Goal: Book appointment/travel/reservation

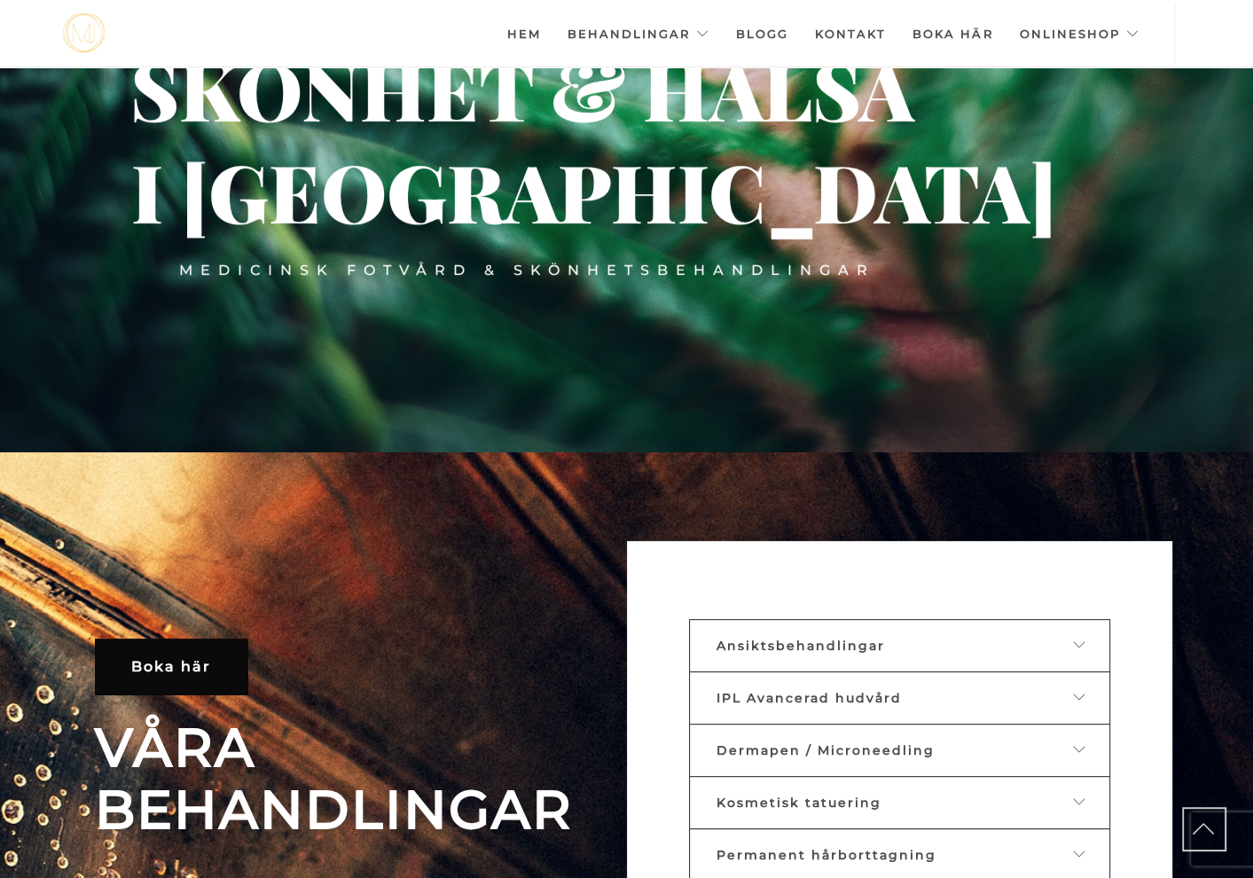
scroll to position [436, 0]
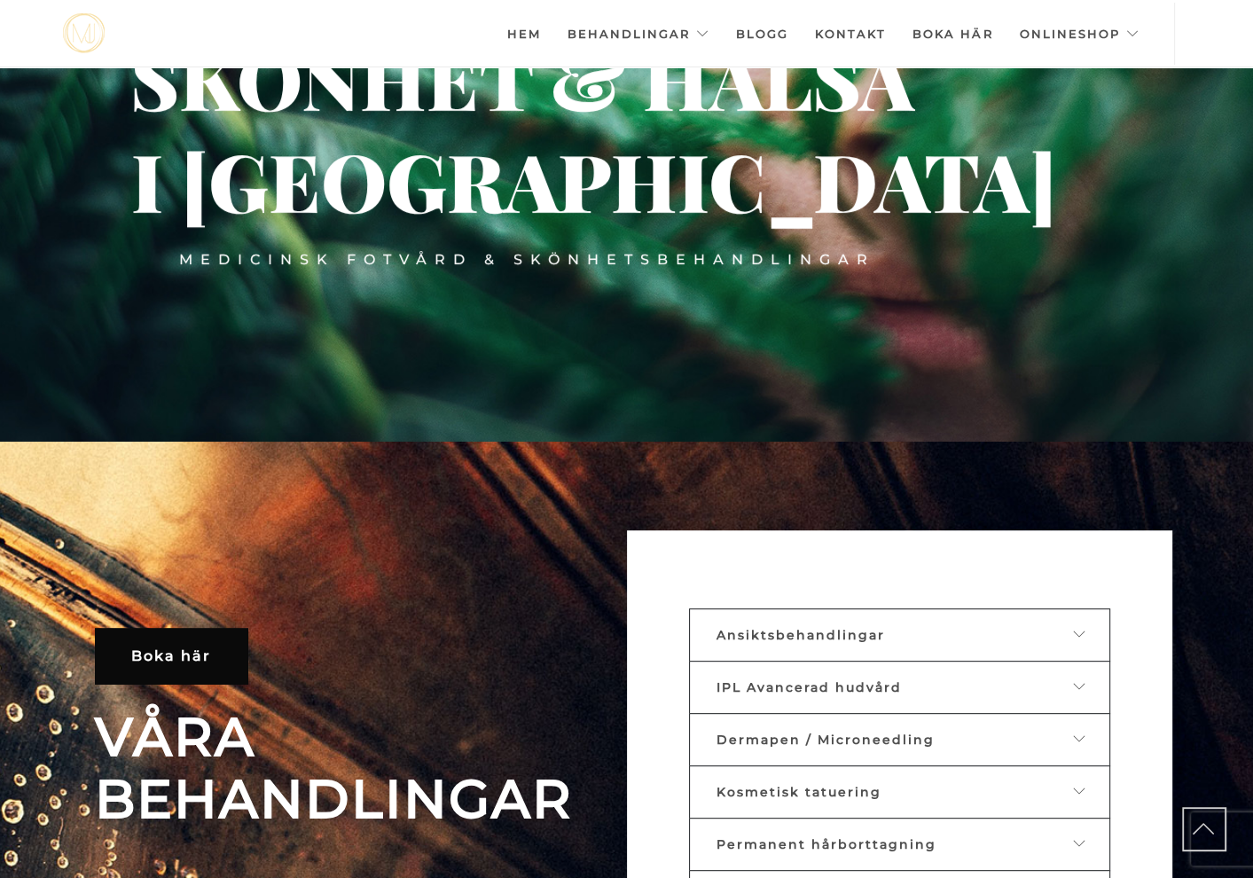
click at [731, 742] on span "Dermapen / Microneedling" at bounding box center [826, 740] width 218 height 16
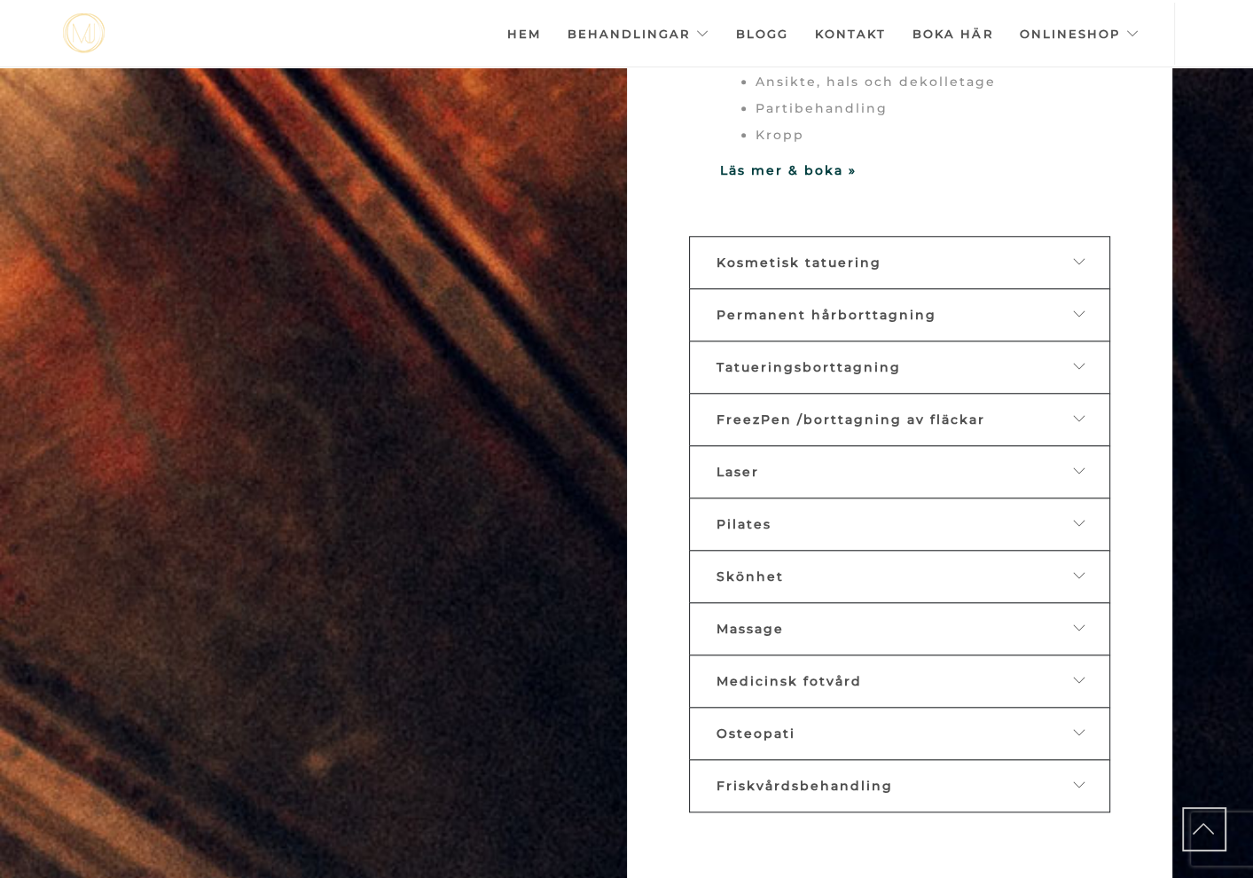
scroll to position [1568, 0]
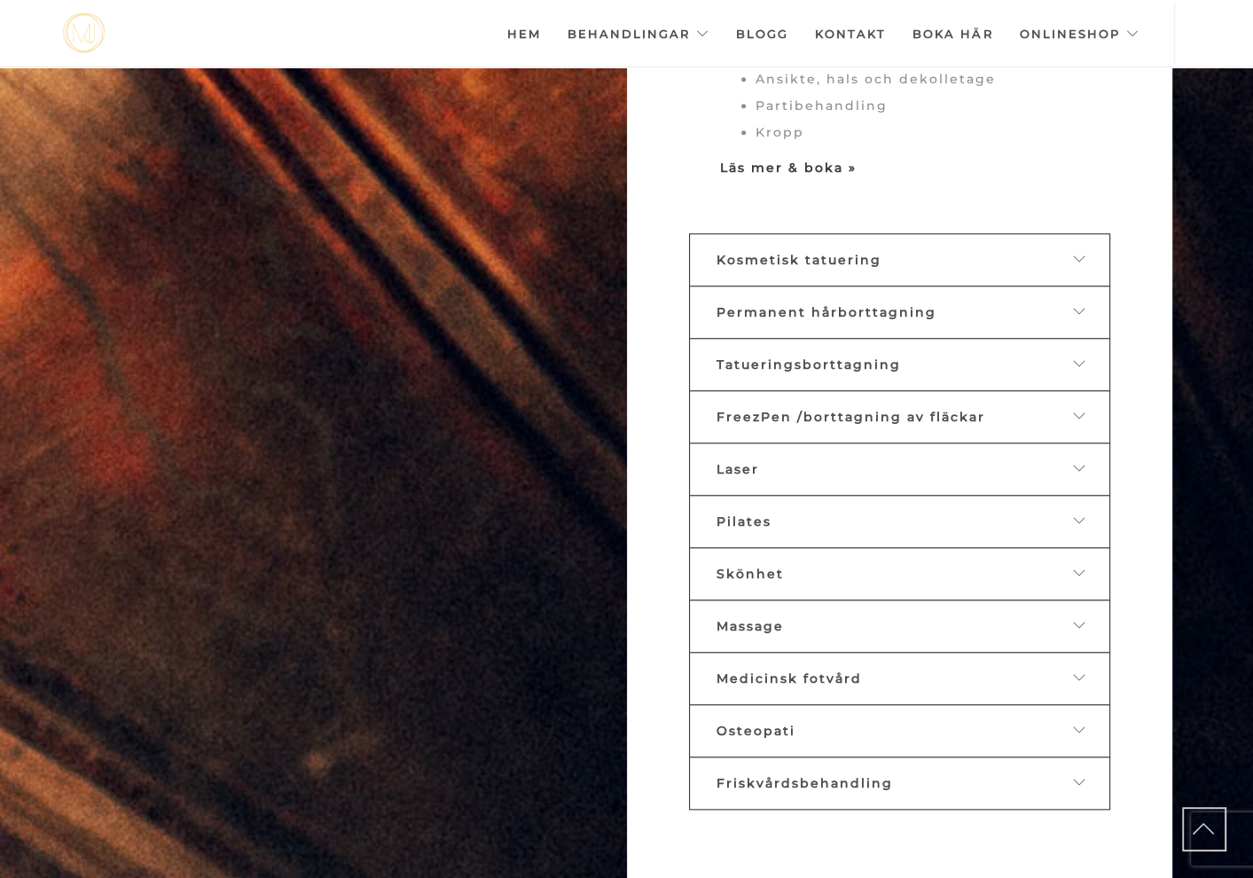
click at [832, 166] on strong "Läs mer & boka »" at bounding box center [788, 168] width 137 height 16
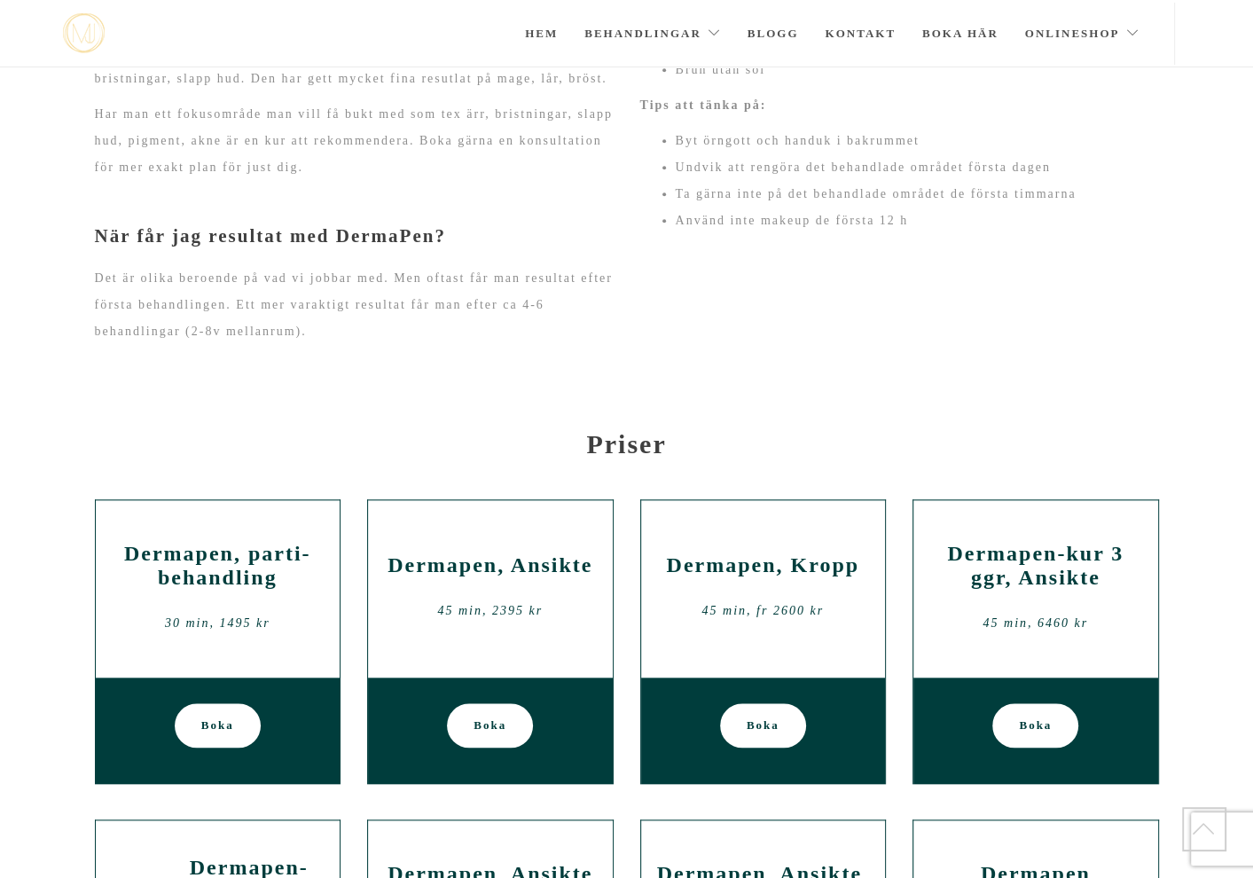
scroll to position [1317, 0]
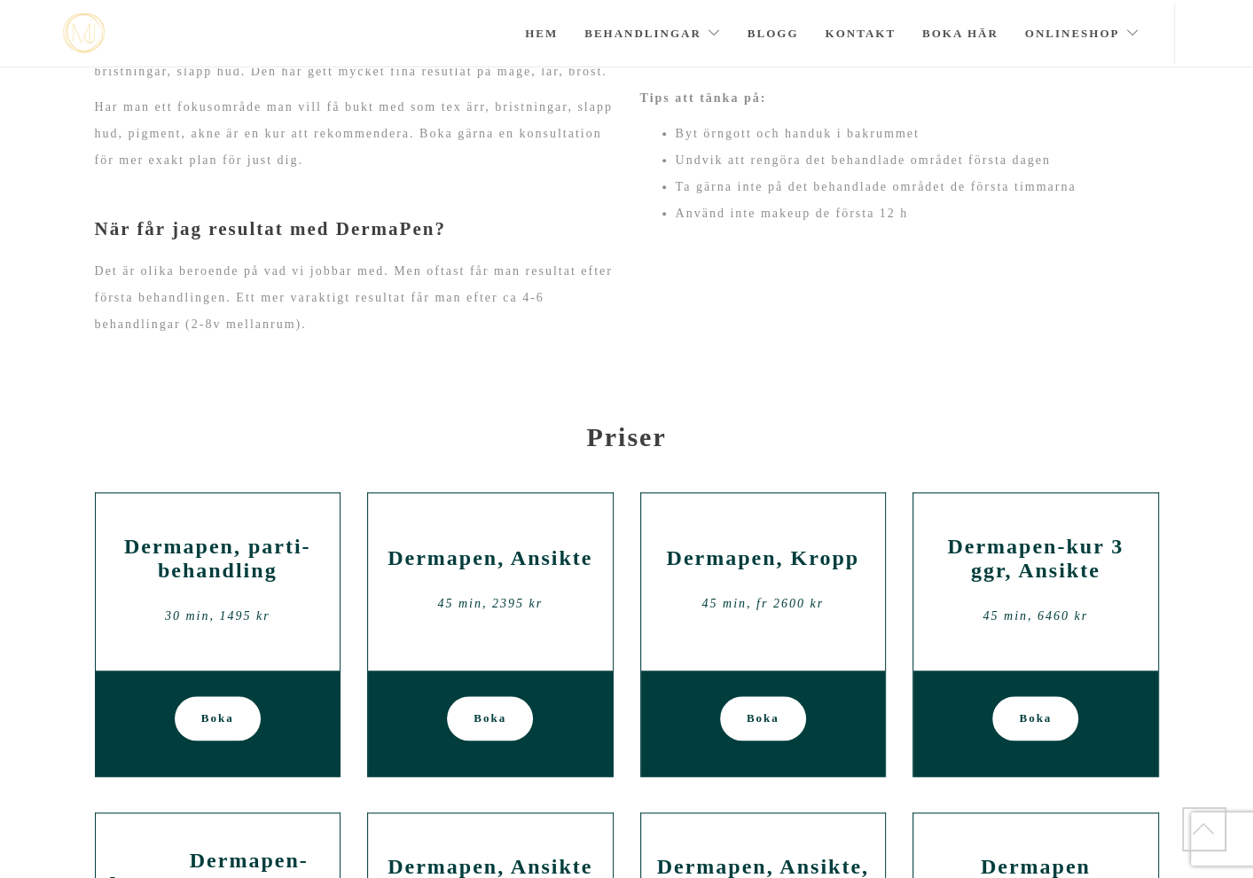
click at [486, 724] on span "Boka" at bounding box center [490, 718] width 33 height 44
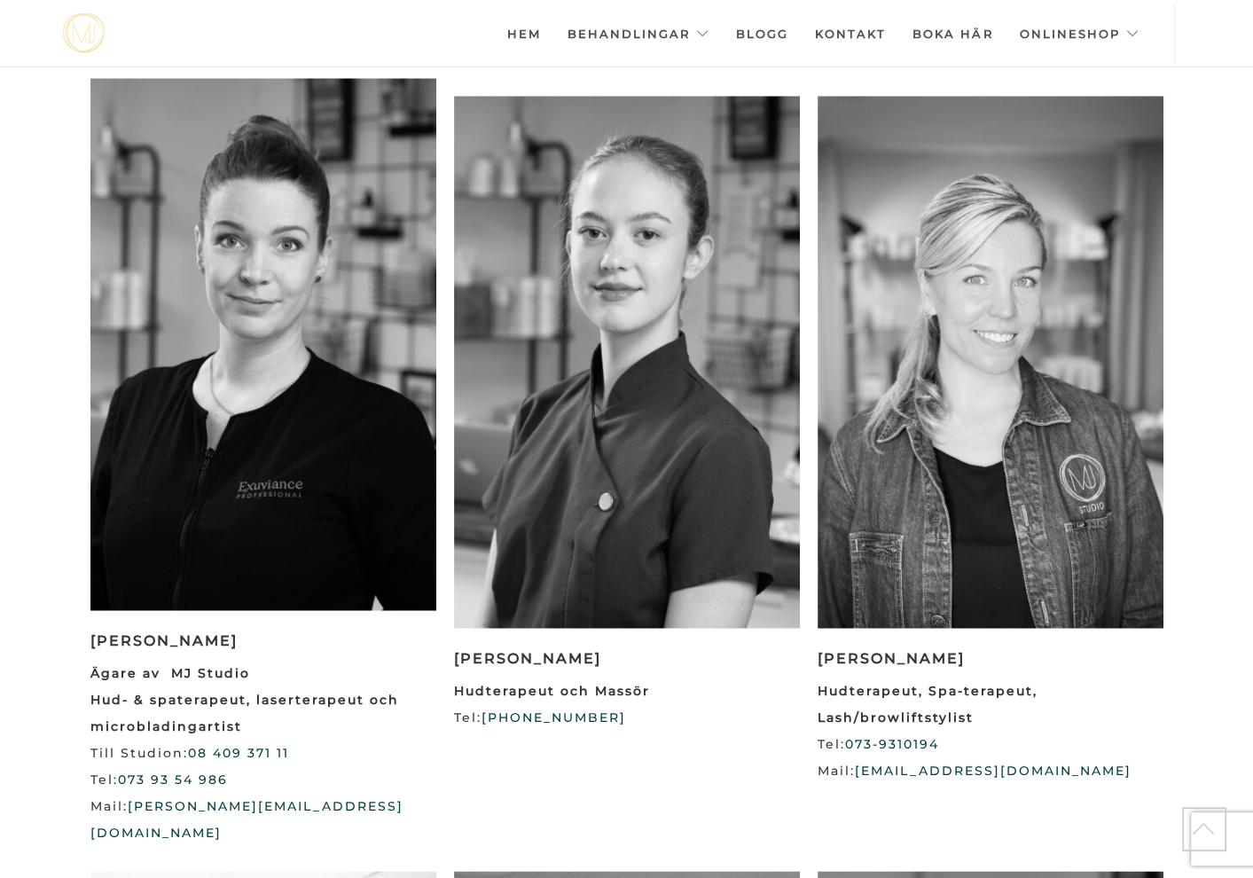
scroll to position [1969, 0]
